Goal: Information Seeking & Learning: Compare options

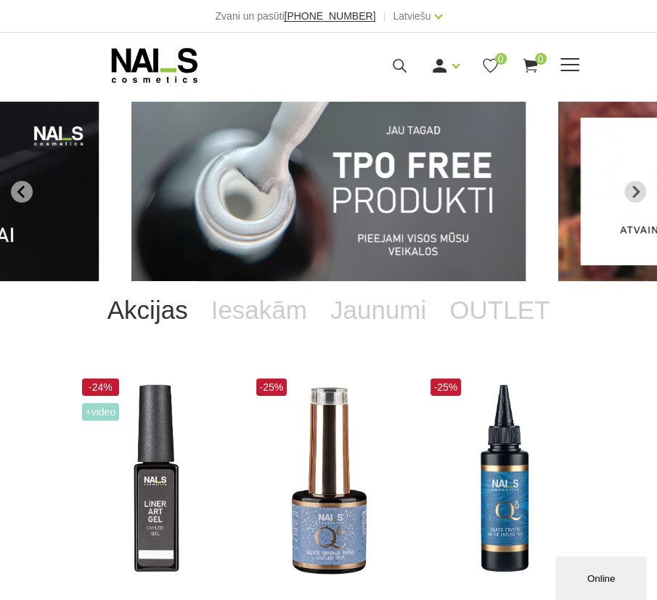
click at [563, 73] on div "Ienākt Reģistrēties 0 0" at bounding box center [429, 66] width 301 height 18
click at [563, 67] on span at bounding box center [569, 65] width 19 height 15
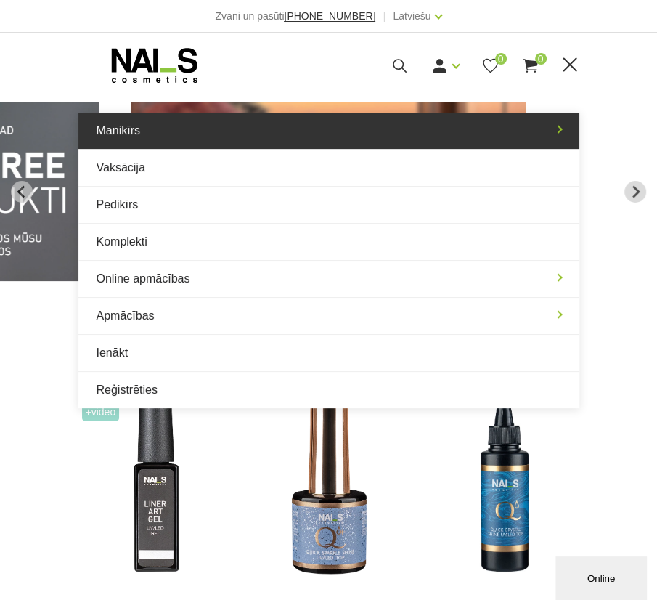
click at [301, 140] on link "Manikīrs" at bounding box center [328, 131] width 501 height 36
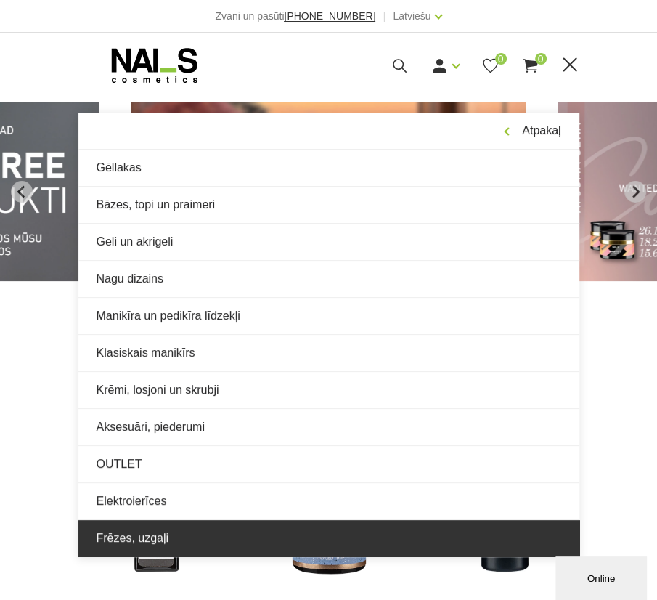
click at [130, 529] on link "Frēzes, uzgaļi" at bounding box center [328, 538] width 501 height 36
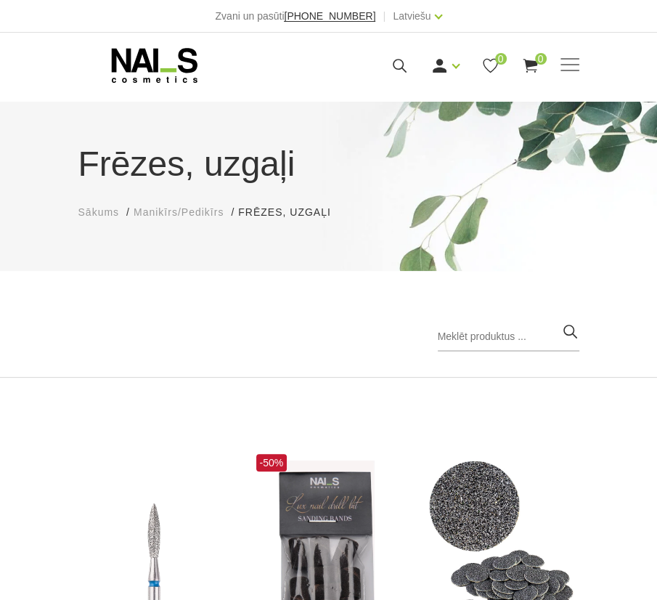
scroll to position [378, 0]
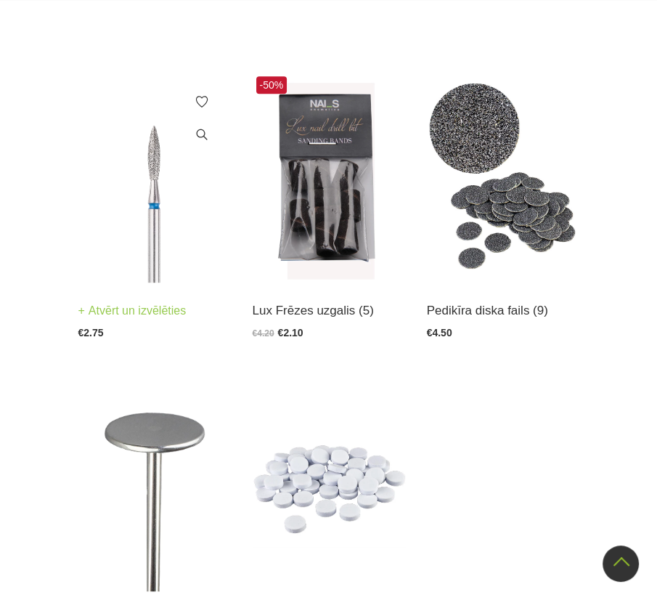
click at [156, 186] on img at bounding box center [154, 178] width 152 height 210
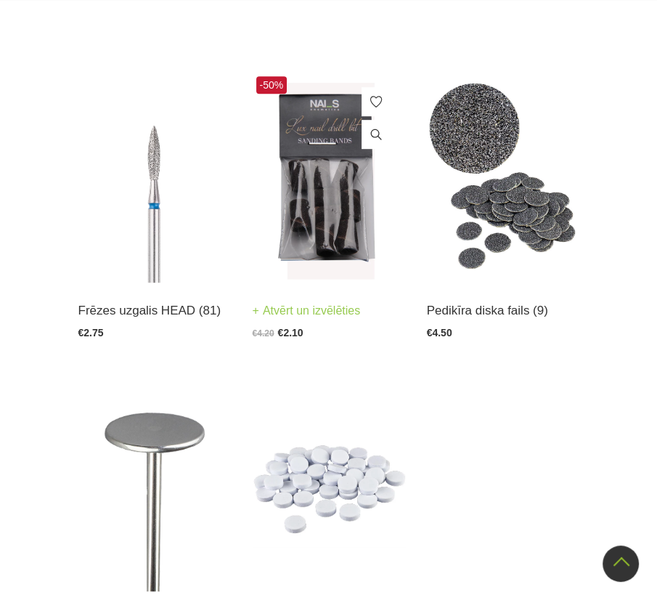
click at [322, 223] on img at bounding box center [329, 178] width 152 height 210
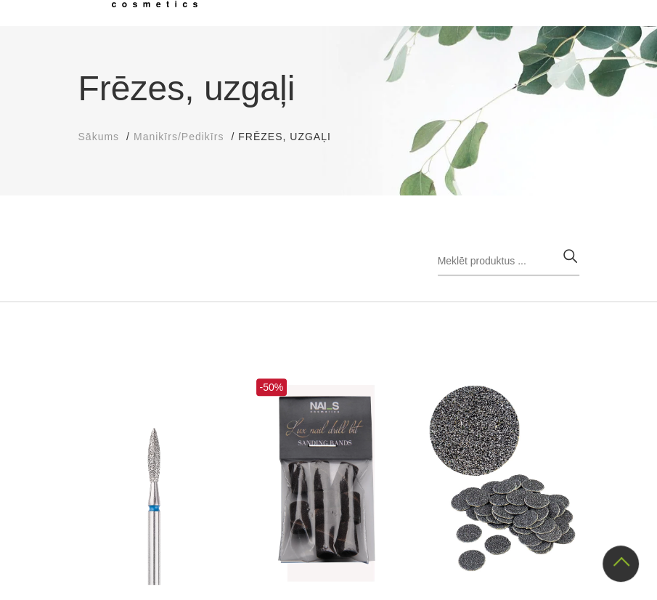
scroll to position [0, 0]
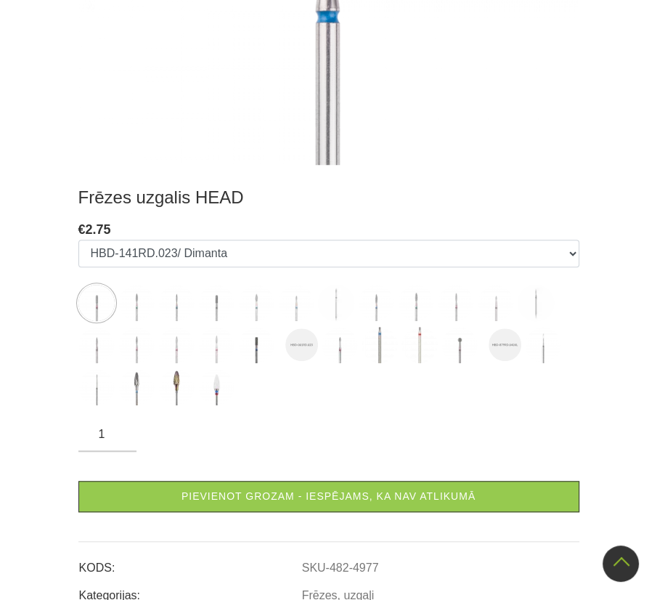
scroll to position [551, 0]
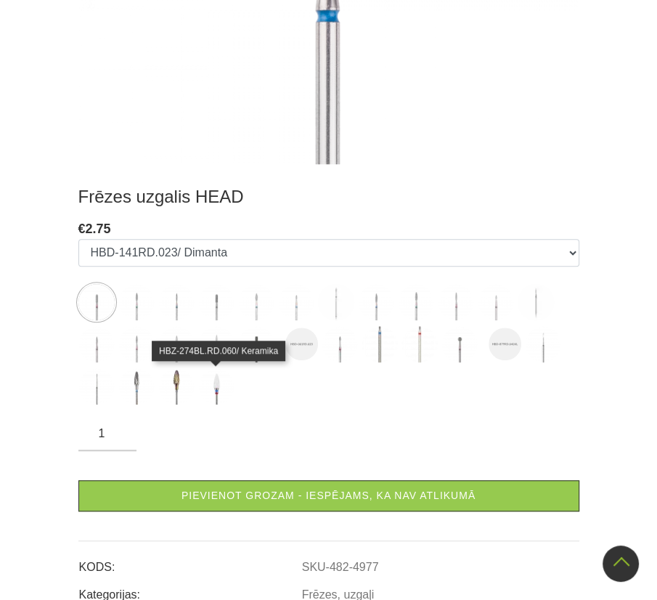
click at [213, 399] on img at bounding box center [216, 386] width 36 height 36
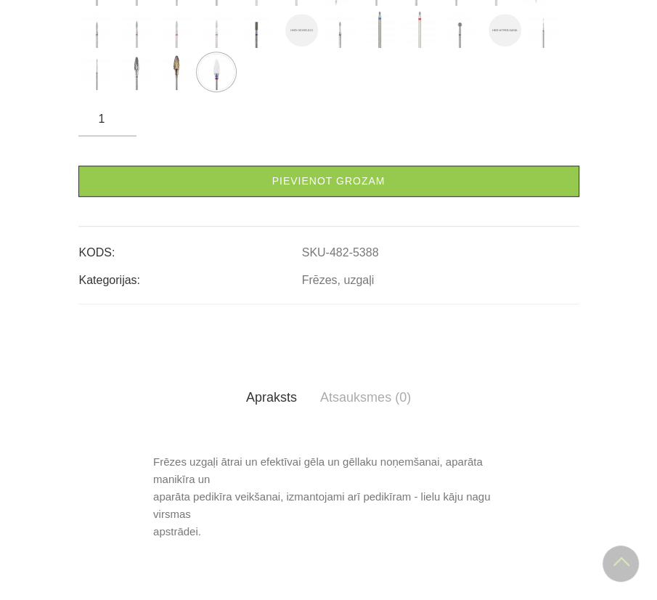
scroll to position [475, 0]
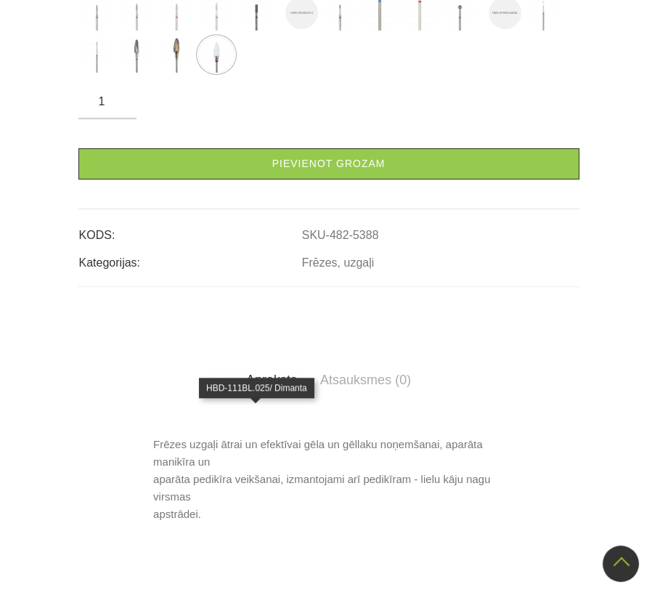
click at [254, 30] on img at bounding box center [256, 12] width 36 height 36
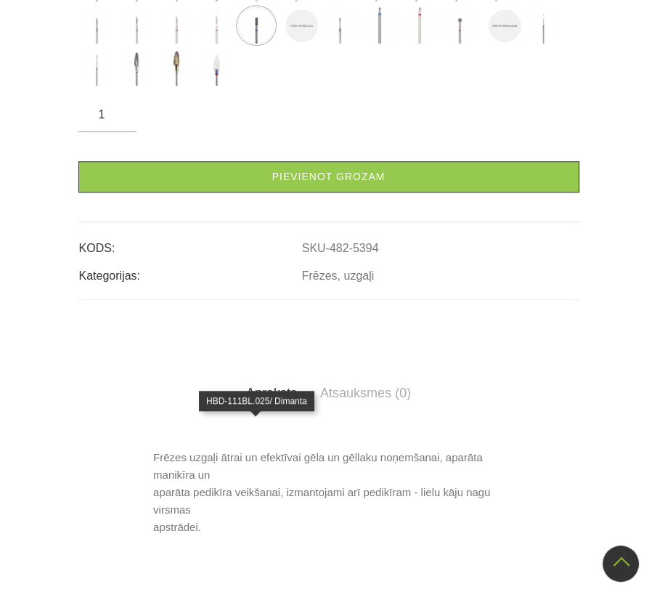
scroll to position [467, 0]
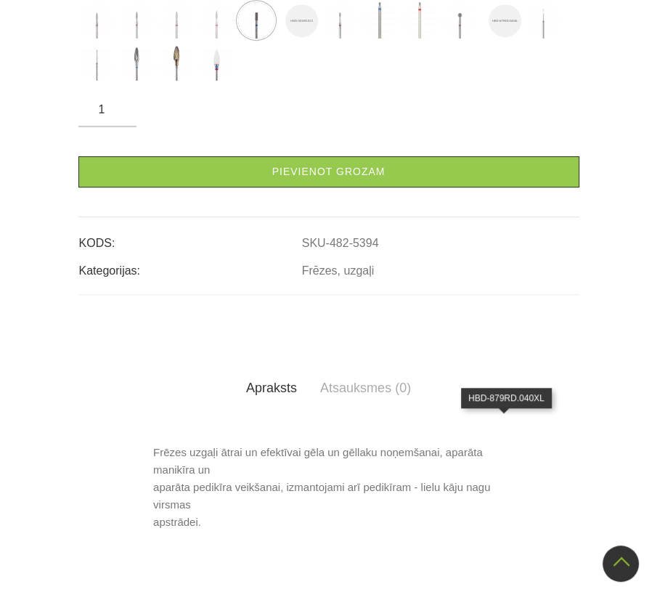
click at [507, 37] on img at bounding box center [505, 20] width 33 height 33
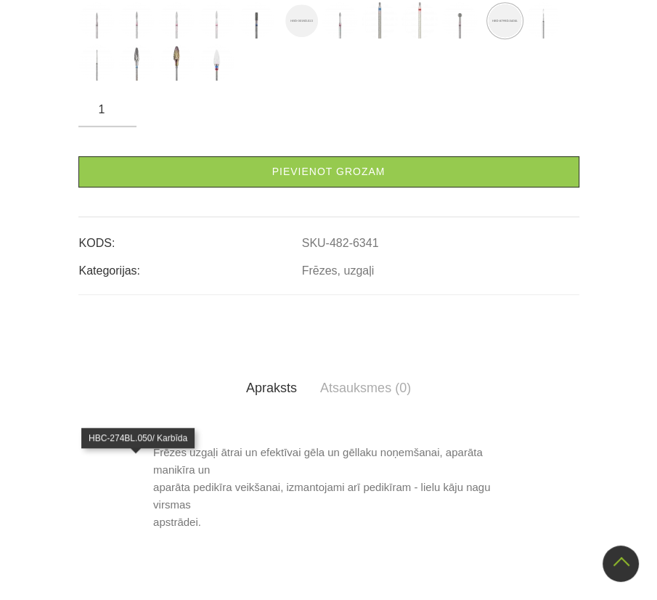
click at [147, 81] on img at bounding box center [136, 62] width 36 height 36
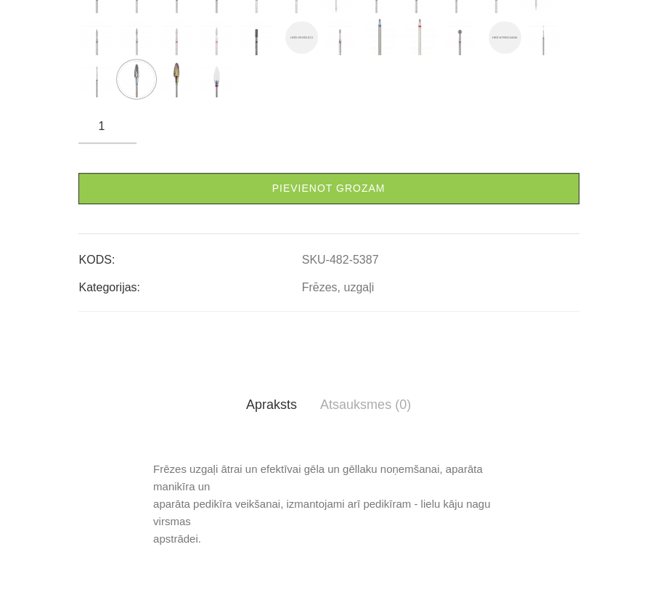
scroll to position [452, 0]
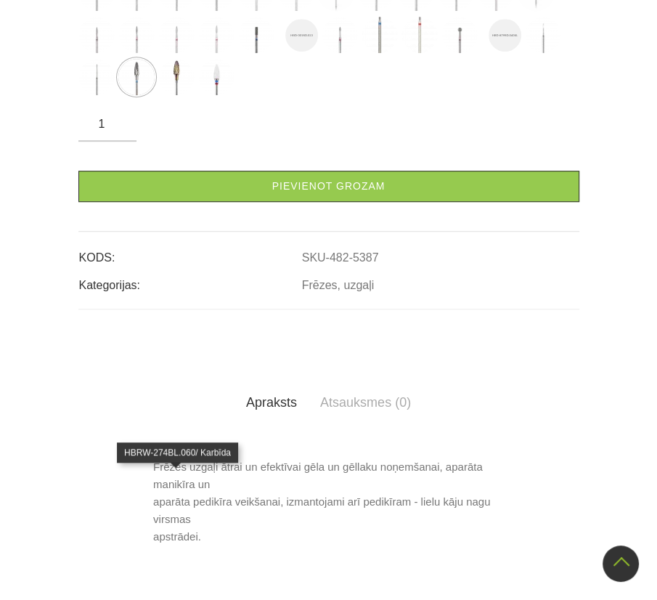
click at [165, 95] on img at bounding box center [176, 77] width 36 height 36
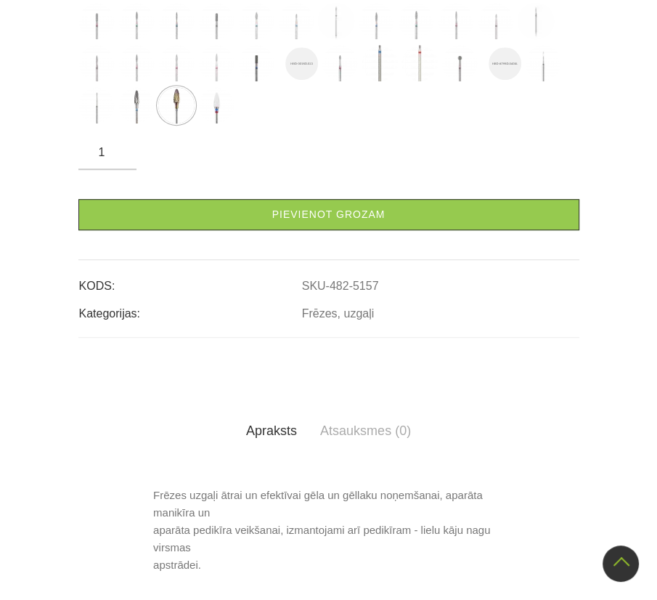
scroll to position [423, 0]
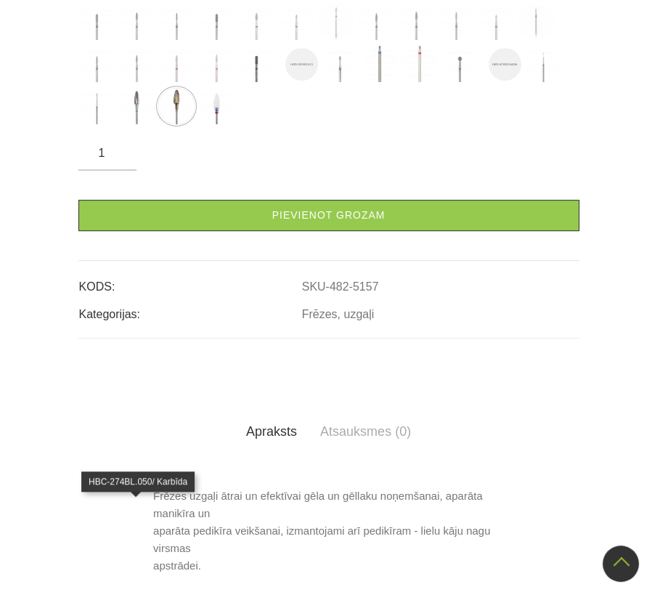
click at [145, 124] on img at bounding box center [136, 106] width 36 height 36
select select "5387"
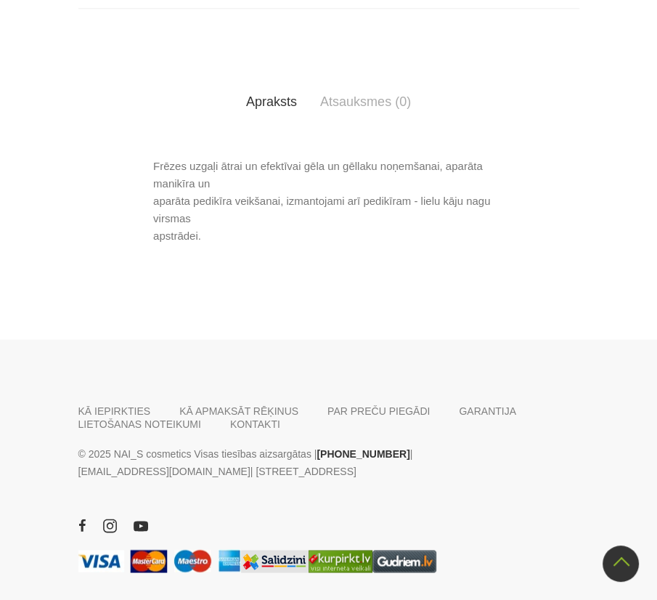
scroll to position [1208, 0]
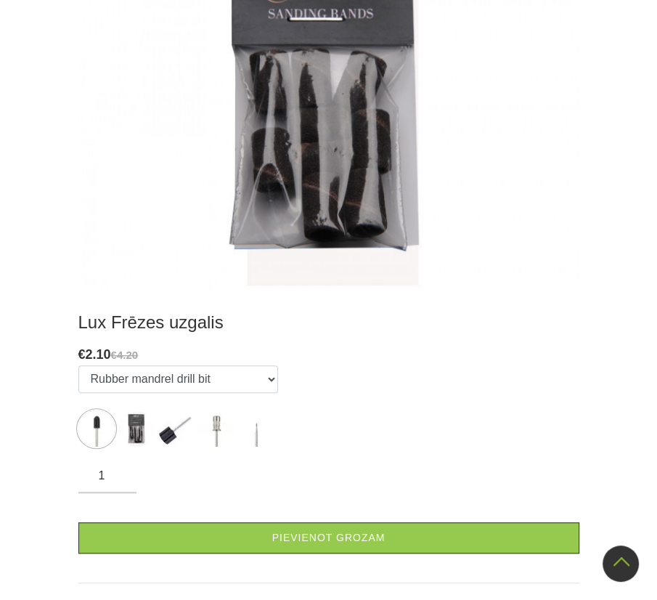
scroll to position [426, 0]
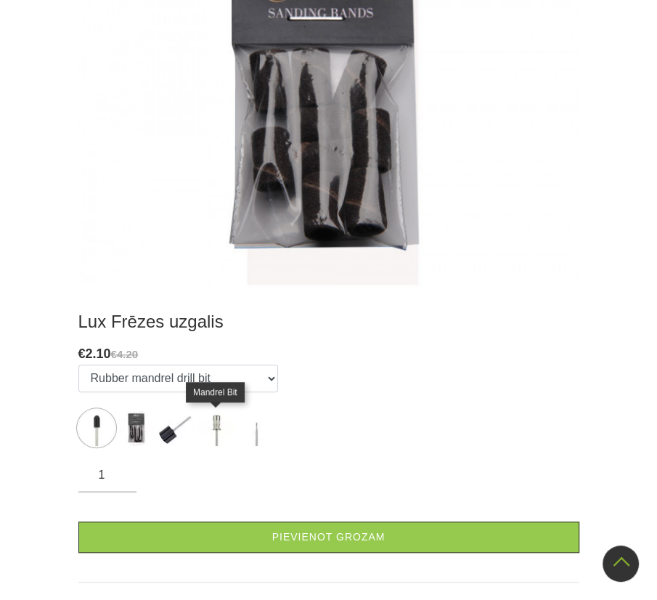
click at [208, 436] on img at bounding box center [216, 427] width 36 height 36
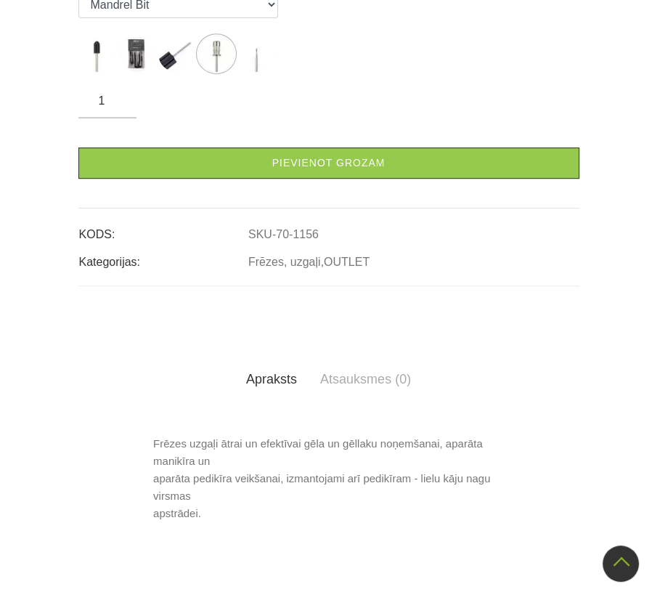
scroll to position [394, 0]
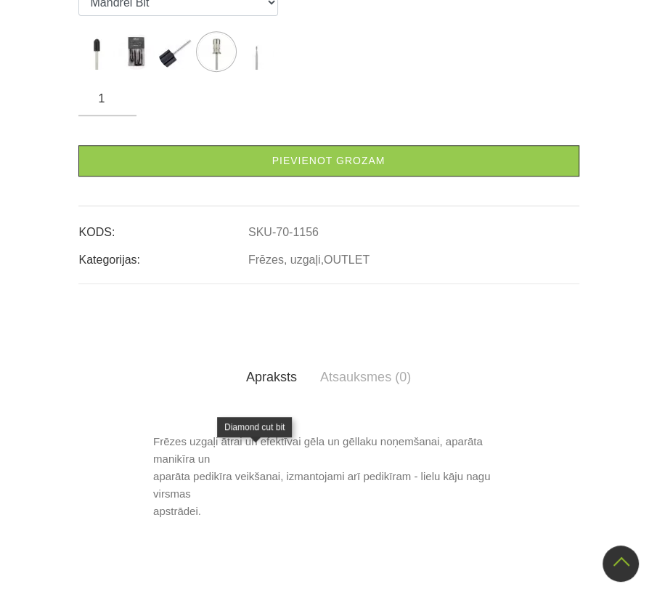
click at [265, 70] on img at bounding box center [256, 51] width 36 height 36
click at [178, 70] on img at bounding box center [176, 51] width 36 height 36
click at [142, 70] on img at bounding box center [136, 51] width 36 height 36
select select "1157"
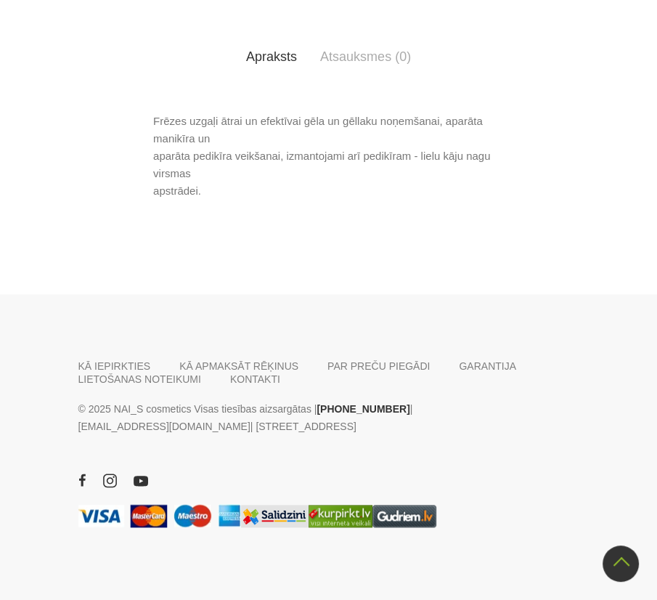
scroll to position [913, 0]
